Goal: Task Accomplishment & Management: Complete application form

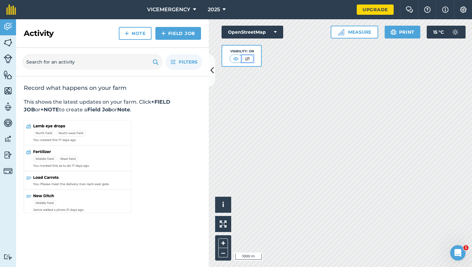
click at [248, 58] on img at bounding box center [247, 59] width 8 height 6
click at [236, 59] on img at bounding box center [236, 59] width 8 height 6
click at [5, 80] on link "Features" at bounding box center [8, 75] width 16 height 16
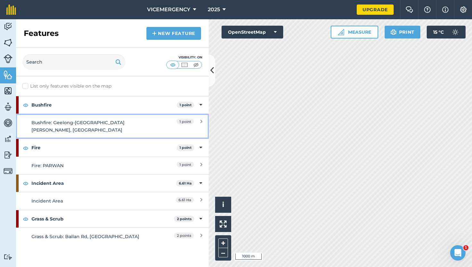
click at [103, 128] on div "Bushfire: Geelong-[GEOGRAPHIC_DATA][PERSON_NAME], [GEOGRAPHIC_DATA]" at bounding box center [88, 126] width 114 height 14
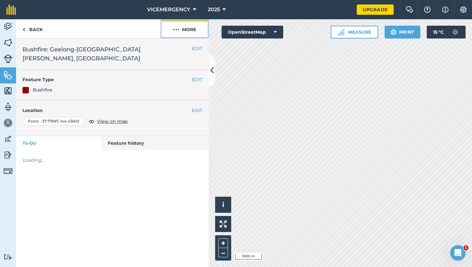
click at [183, 28] on button "More" at bounding box center [185, 28] width 48 height 19
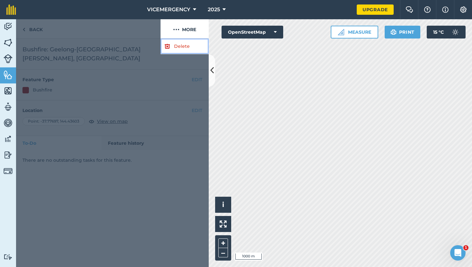
click at [181, 45] on link "Delete" at bounding box center [185, 47] width 48 height 16
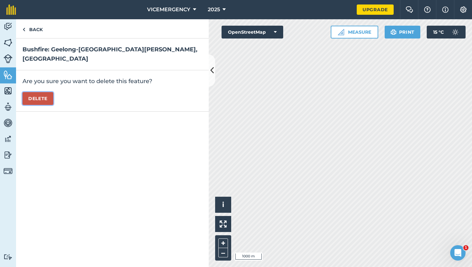
click at [38, 95] on button "Delete" at bounding box center [37, 98] width 31 height 13
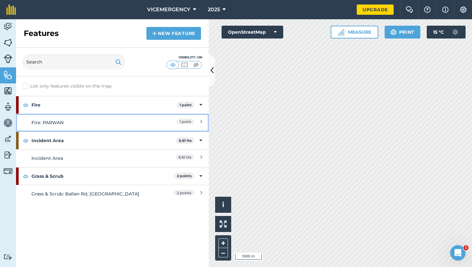
click at [105, 125] on div "Fire: PARWAN" at bounding box center [88, 122] width 114 height 7
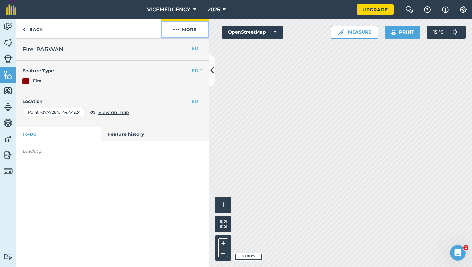
click at [191, 32] on button "More" at bounding box center [185, 28] width 48 height 19
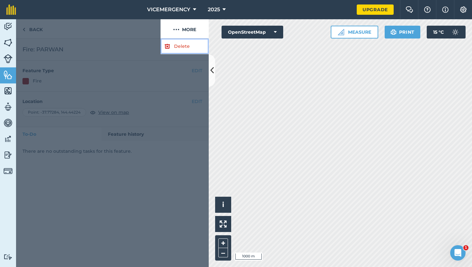
click at [181, 50] on link "Delete" at bounding box center [185, 47] width 48 height 16
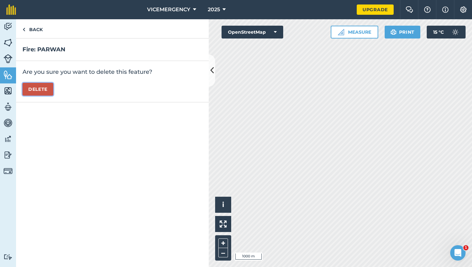
click at [47, 89] on button "Delete" at bounding box center [37, 89] width 31 height 13
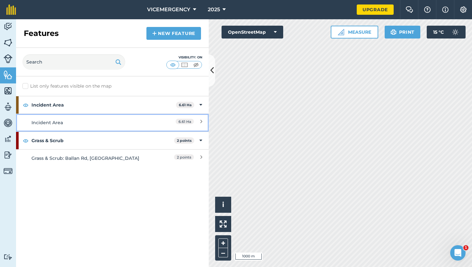
click at [88, 120] on div "Incident Area" at bounding box center [88, 122] width 114 height 7
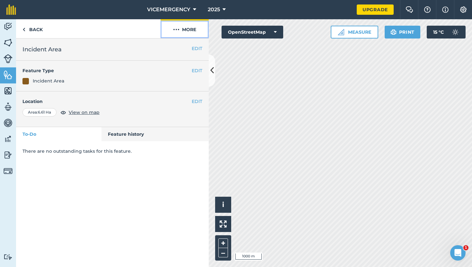
click at [186, 34] on button "More" at bounding box center [185, 28] width 48 height 19
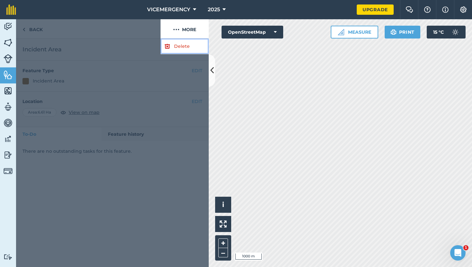
click at [184, 40] on link "Delete" at bounding box center [185, 47] width 48 height 16
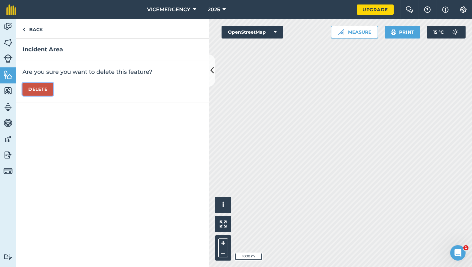
click at [34, 90] on button "Delete" at bounding box center [37, 89] width 31 height 13
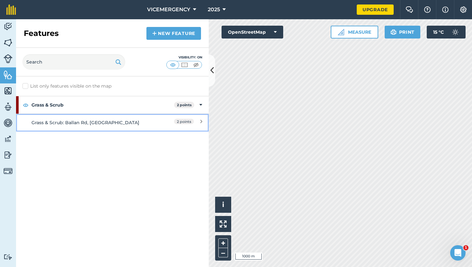
click at [133, 122] on div "Grass & Scrub: Ballan Rd, [GEOGRAPHIC_DATA]" at bounding box center [88, 122] width 114 height 7
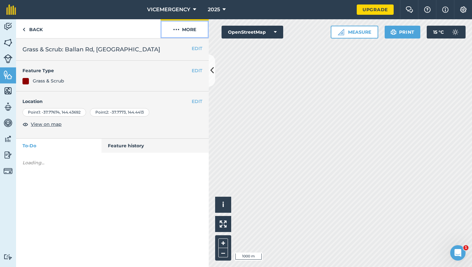
click at [190, 29] on button "More" at bounding box center [185, 28] width 48 height 19
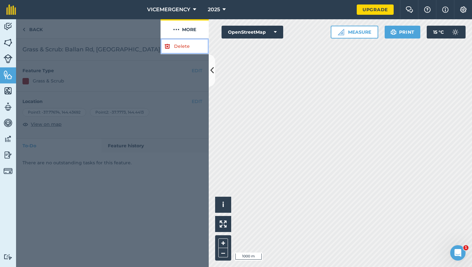
click at [179, 48] on link "Delete" at bounding box center [185, 47] width 48 height 16
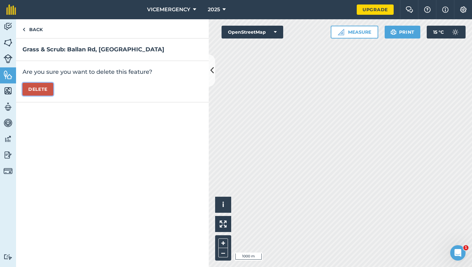
click at [47, 92] on button "Delete" at bounding box center [37, 89] width 31 height 13
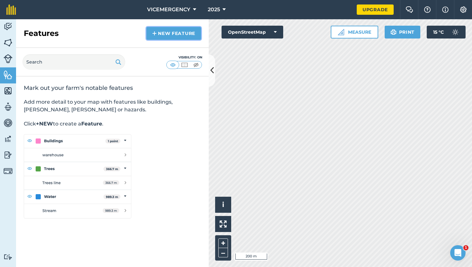
click at [167, 34] on link "New feature" at bounding box center [173, 33] width 55 height 13
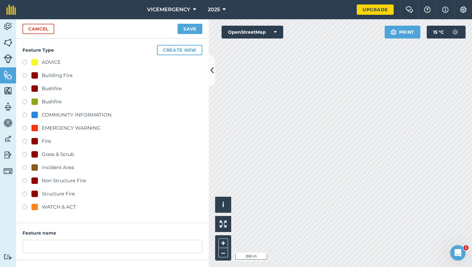
click at [25, 181] on label at bounding box center [26, 181] width 9 height 6
radio input "true"
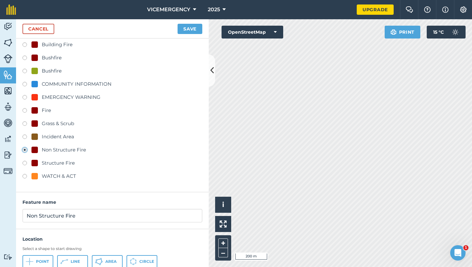
scroll to position [53, 0]
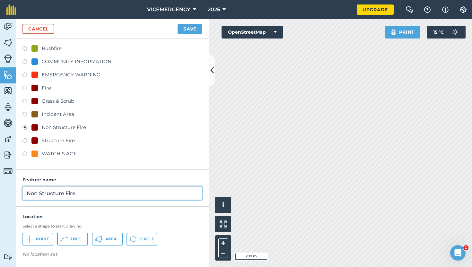
click at [85, 193] on input "Non Structure Fire" at bounding box center [112, 193] width 180 height 13
type input "Non Structure Fire: [GEOGRAPHIC_DATA], [GEOGRAPHIC_DATA]"
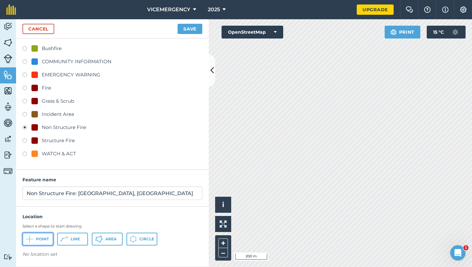
click at [42, 237] on span "Point" at bounding box center [42, 239] width 13 height 5
click at [187, 27] on button "Save" at bounding box center [190, 29] width 25 height 10
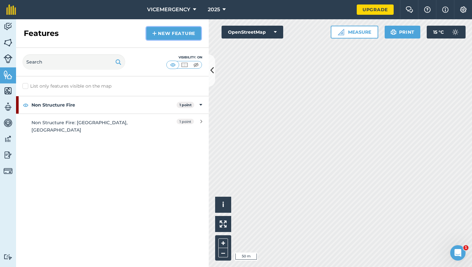
click at [161, 37] on link "New feature" at bounding box center [173, 33] width 55 height 13
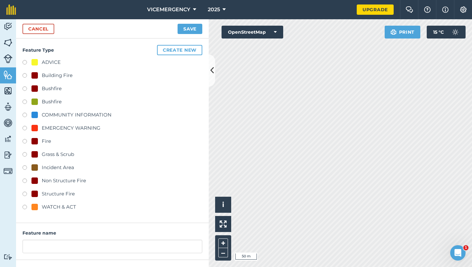
click at [26, 154] on label at bounding box center [26, 155] width 9 height 6
radio input "true"
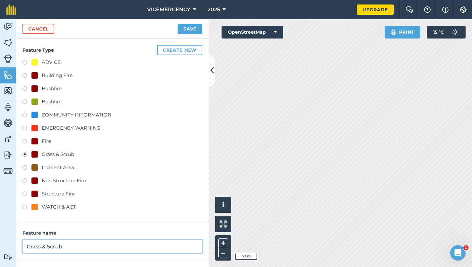
click at [69, 246] on input "Grass & Scrub" at bounding box center [112, 246] width 180 height 13
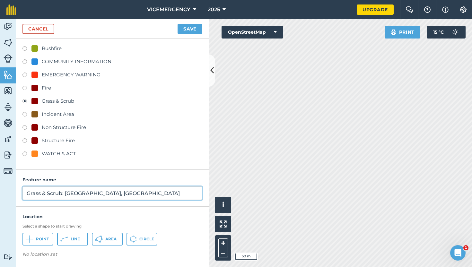
type input "Grass & Scrub: [GEOGRAPHIC_DATA], [GEOGRAPHIC_DATA]"
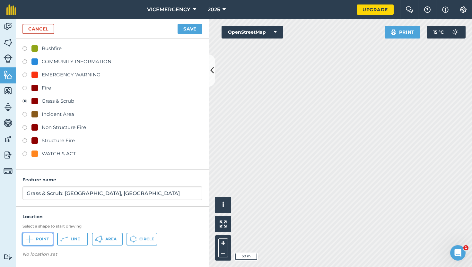
click at [47, 233] on button "Point" at bounding box center [37, 239] width 31 height 13
click at [192, 29] on button "Save" at bounding box center [190, 29] width 25 height 10
